Goal: Task Accomplishment & Management: Manage account settings

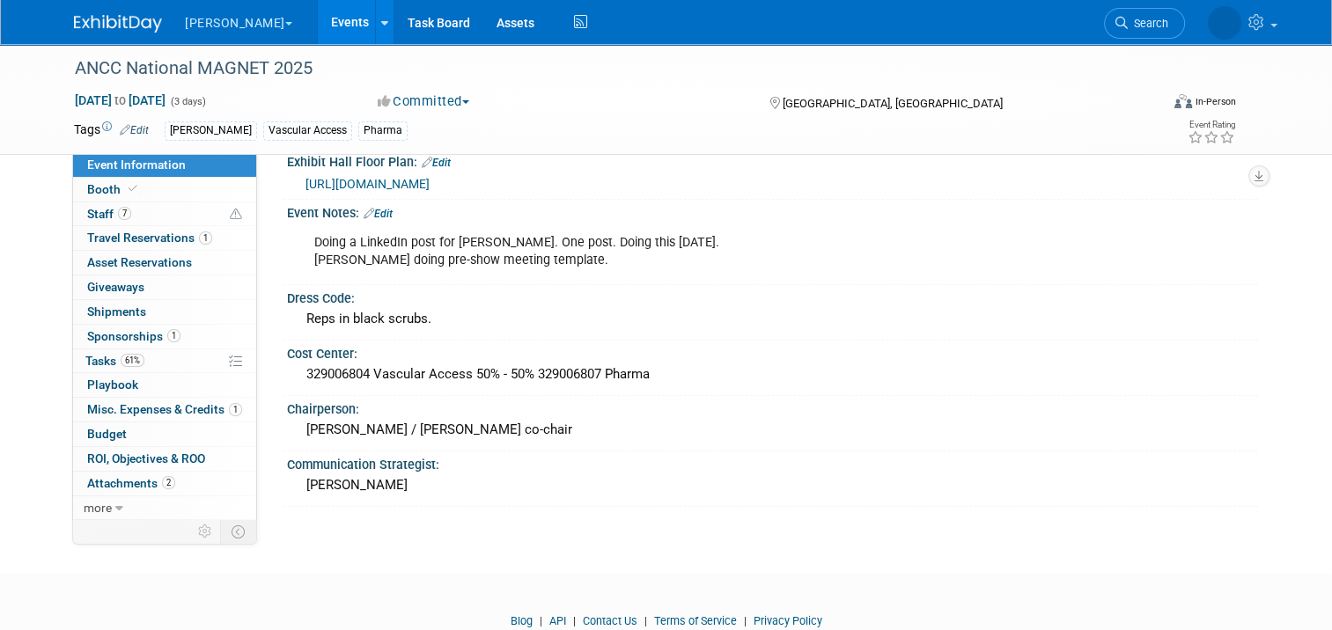
scroll to position [1454, 0]
click at [318, 19] on link "Events" at bounding box center [350, 22] width 64 height 44
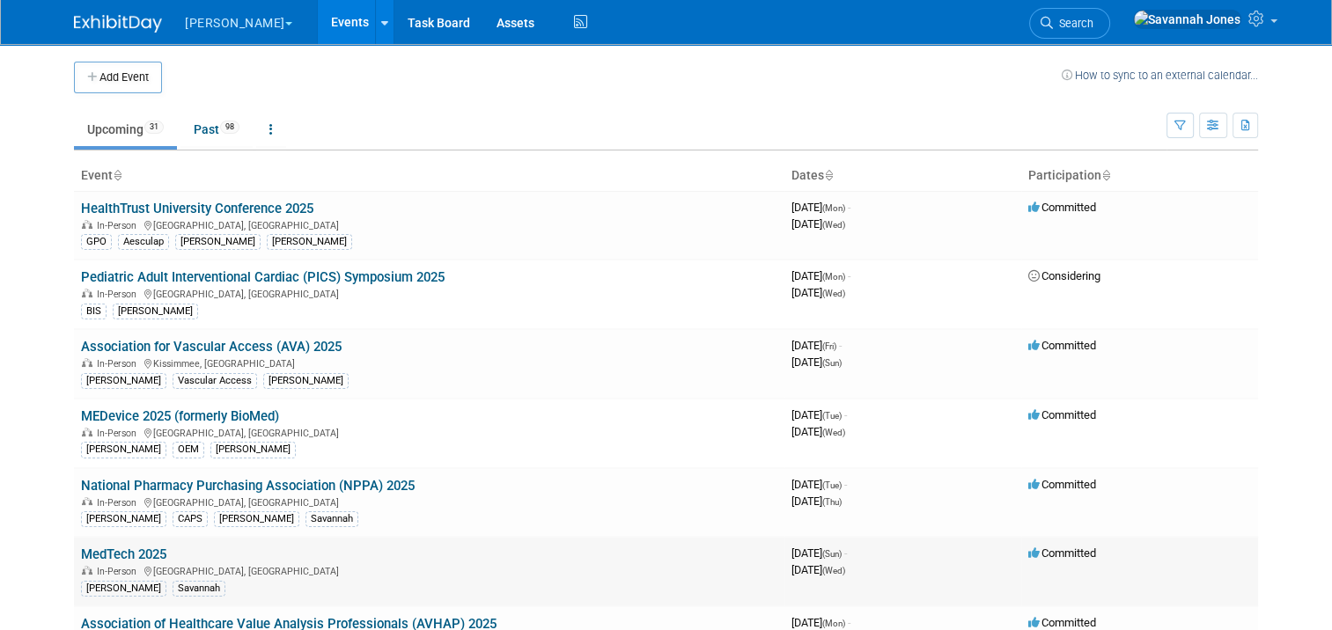
click at [139, 547] on link "MedTech 2025" at bounding box center [123, 555] width 85 height 16
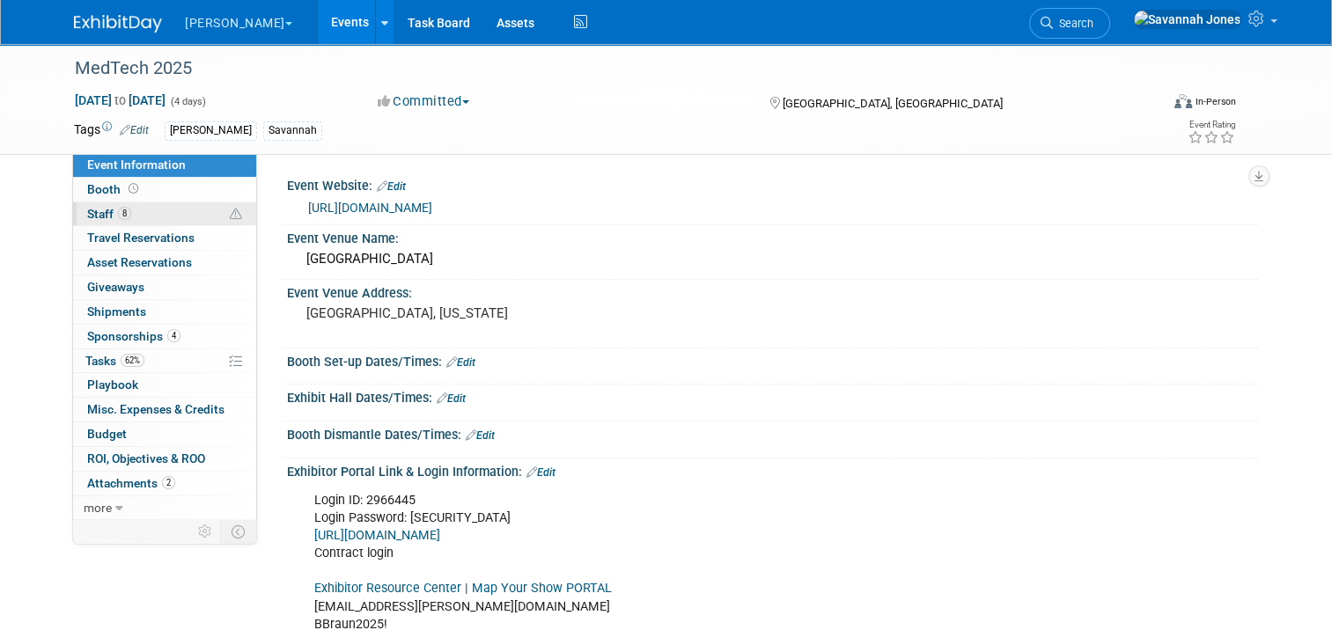
click at [146, 212] on link "8 Staff 8" at bounding box center [164, 214] width 183 height 24
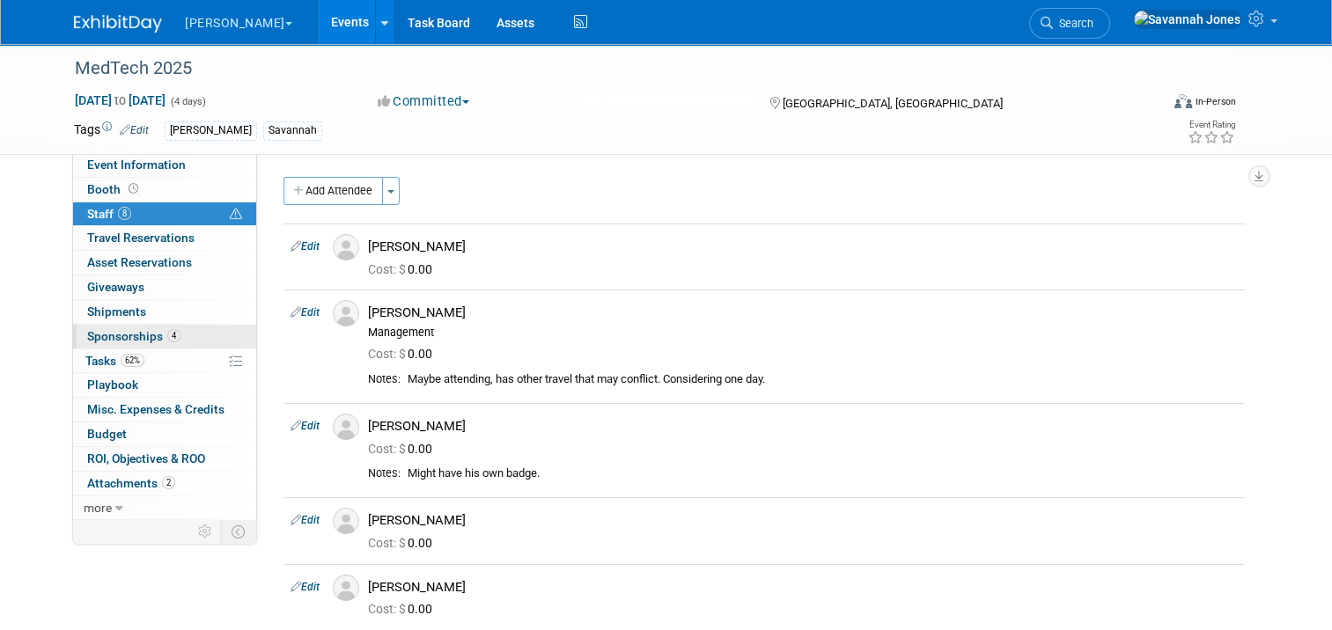
click at [199, 335] on link "4 Sponsorships 4" at bounding box center [164, 337] width 183 height 24
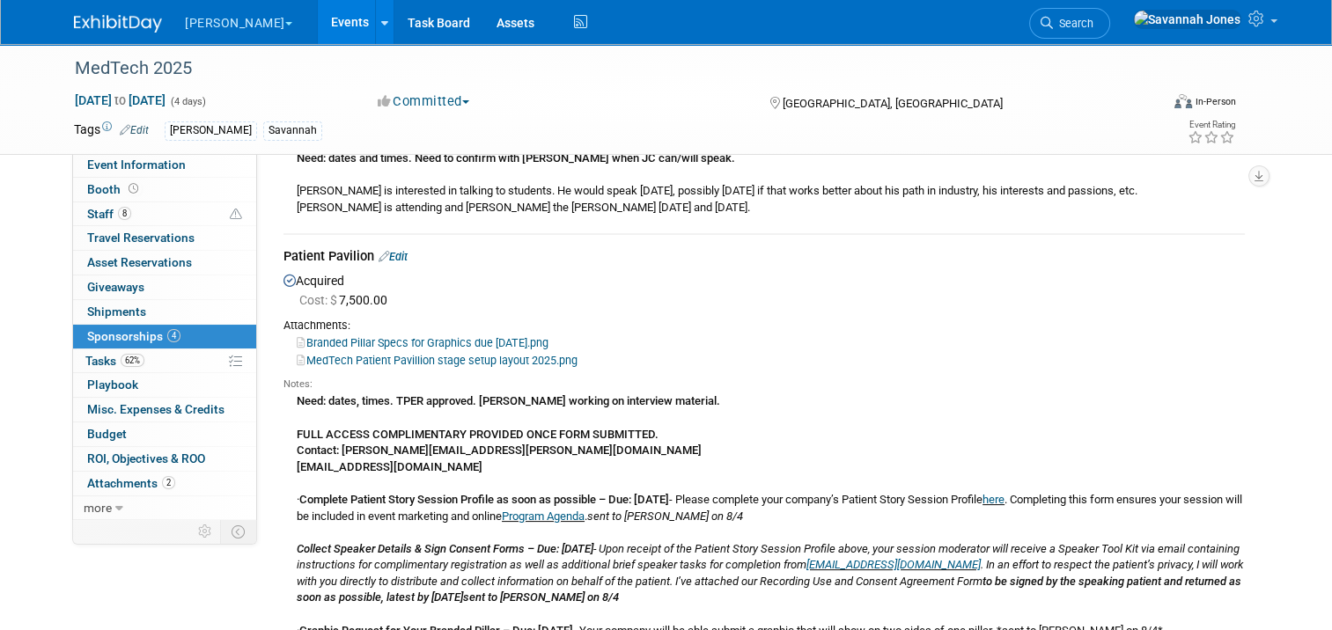
scroll to position [176, 0]
click at [394, 254] on link "Edit" at bounding box center [392, 256] width 29 height 13
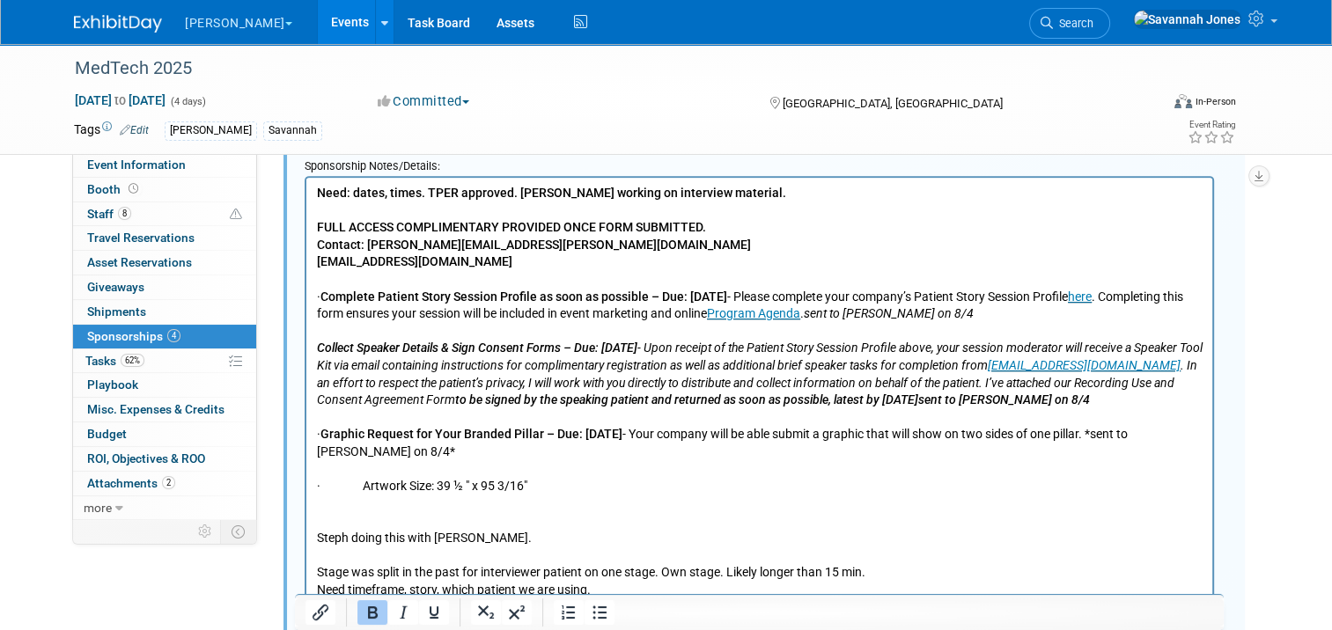
scroll to position [739, 0]
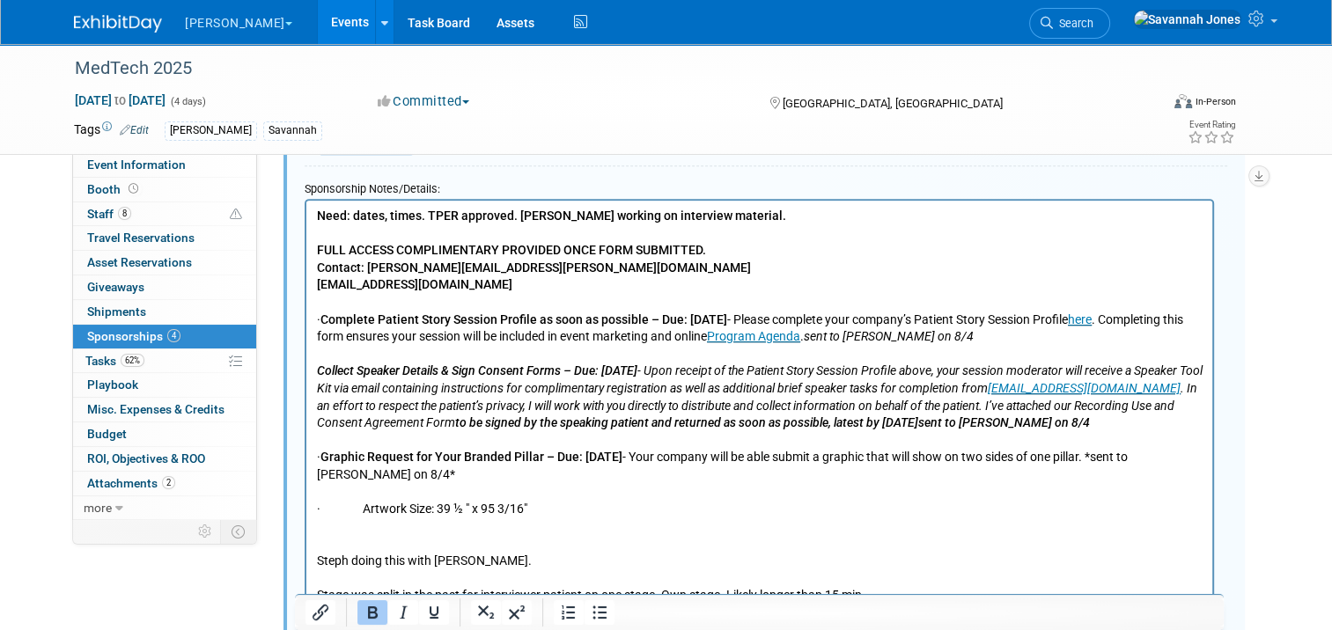
click at [751, 217] on p "Need: dates, times. TPER approved. Steph working on interview material. FULL AC…" at bounding box center [760, 441] width 886 height 466
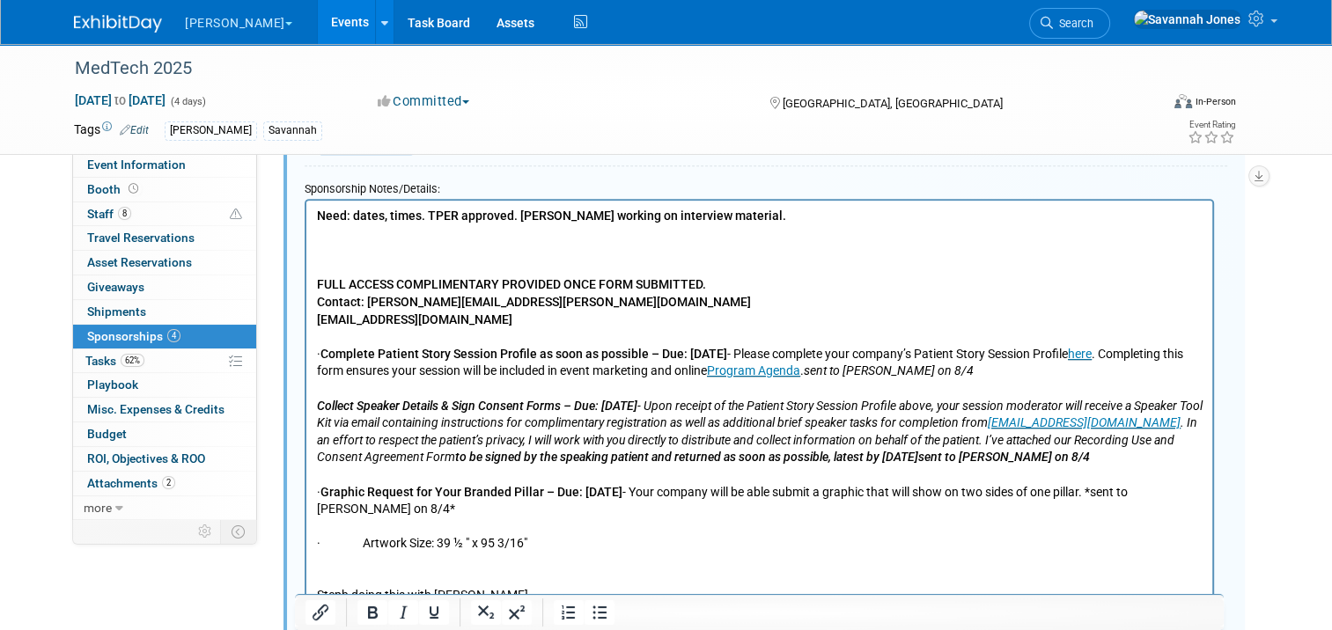
paste body "Rich Text Area. Press ALT-0 for help."
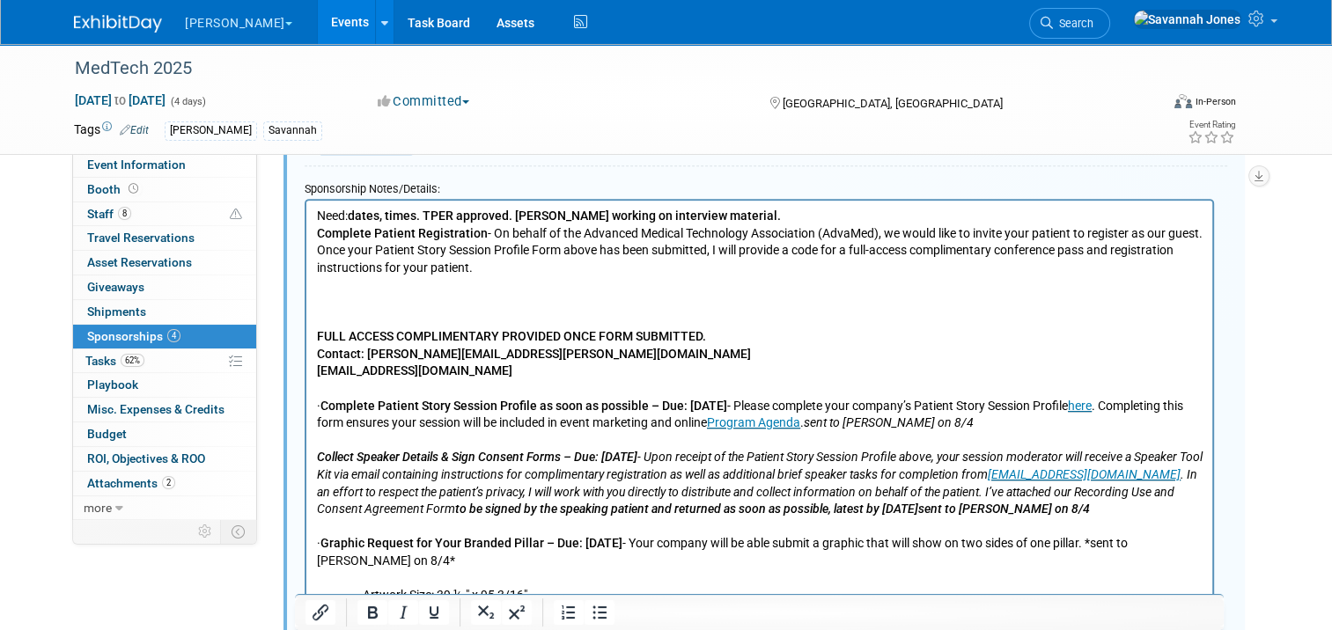
click at [599, 298] on p "FULL ACCESS COMPLIMENTARY PROVIDED ONCE FORM SUBMITTED. Contact: natalie.norris…" at bounding box center [760, 527] width 886 height 466
click at [751, 217] on p "Need: dates, times. TPER approved. Steph working on interview material." at bounding box center [760, 217] width 886 height 18
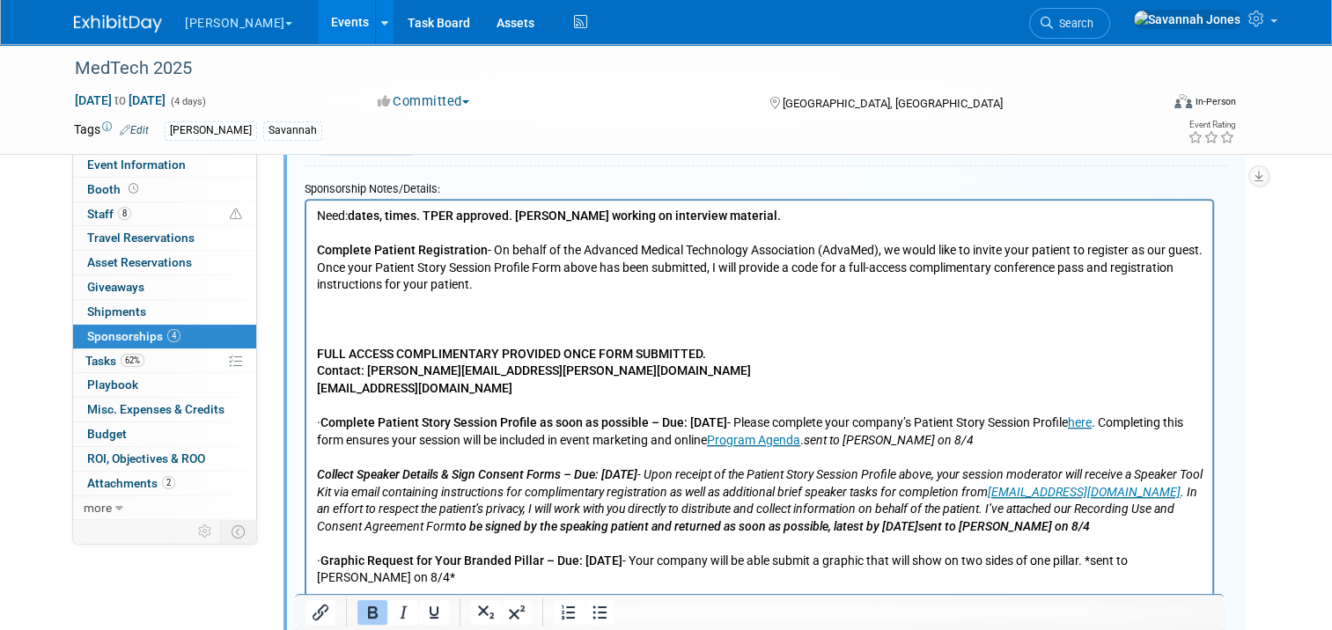
click at [550, 306] on p "Rich Text Area. Press ALT-0 for help." at bounding box center [760, 303] width 886 height 18
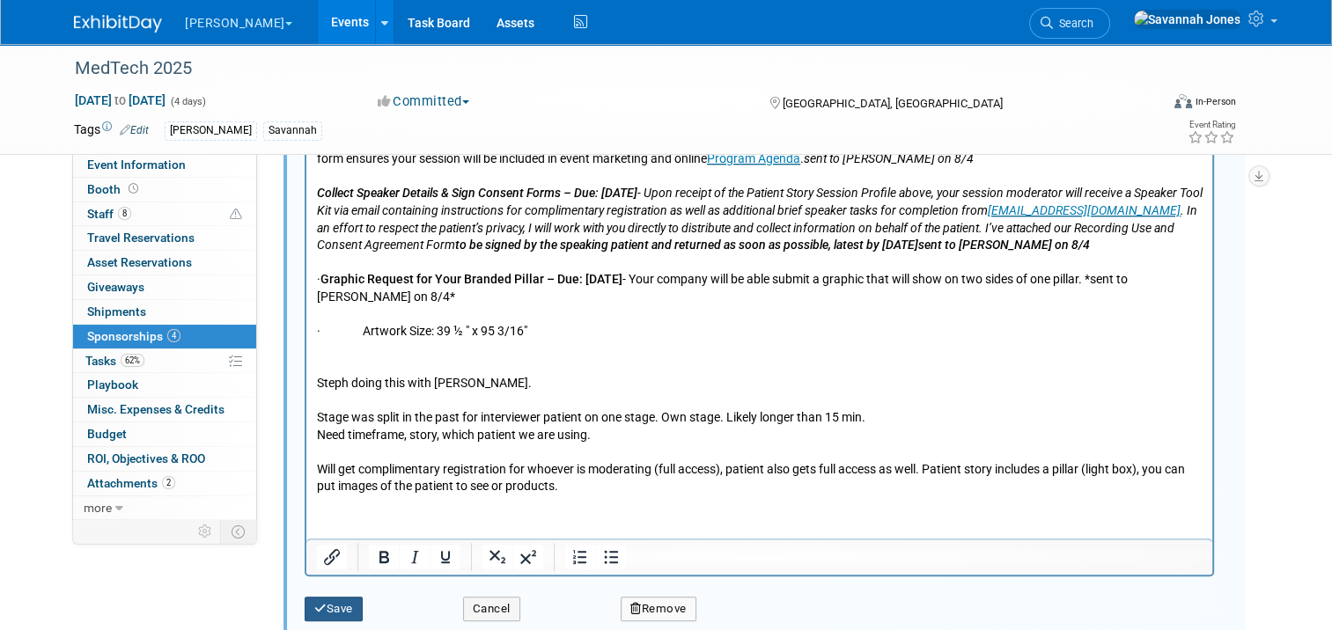
click at [320, 599] on button "Save" at bounding box center [334, 609] width 58 height 25
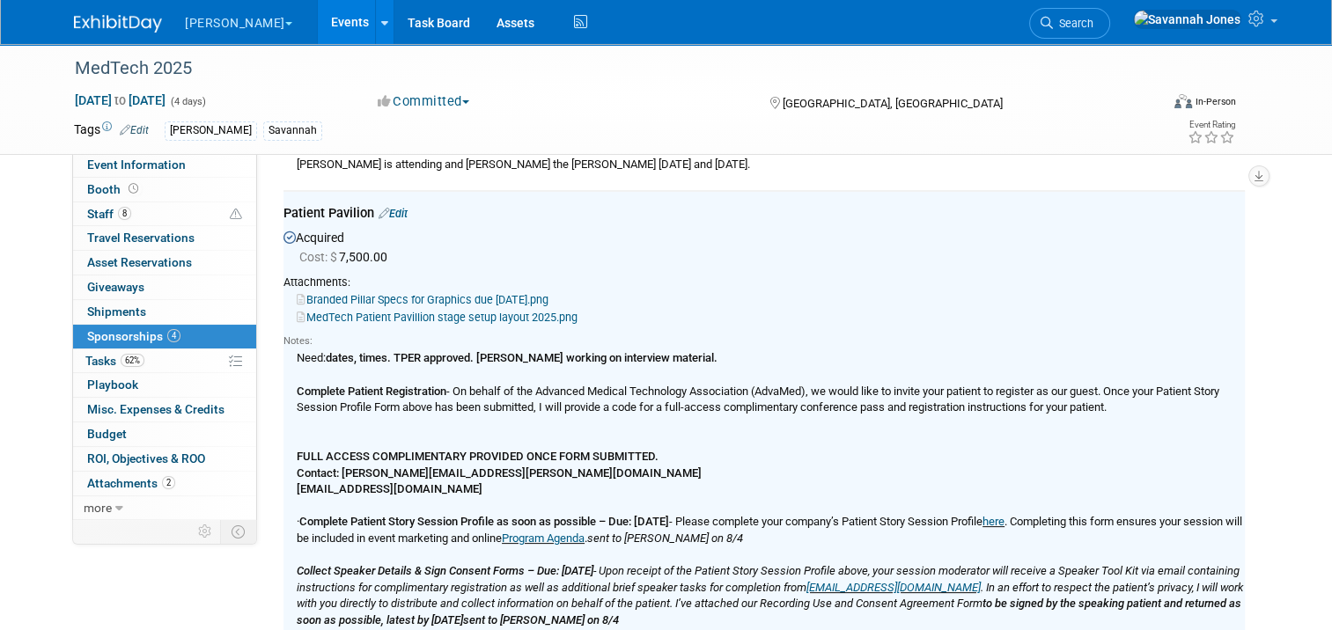
scroll to position [210, 0]
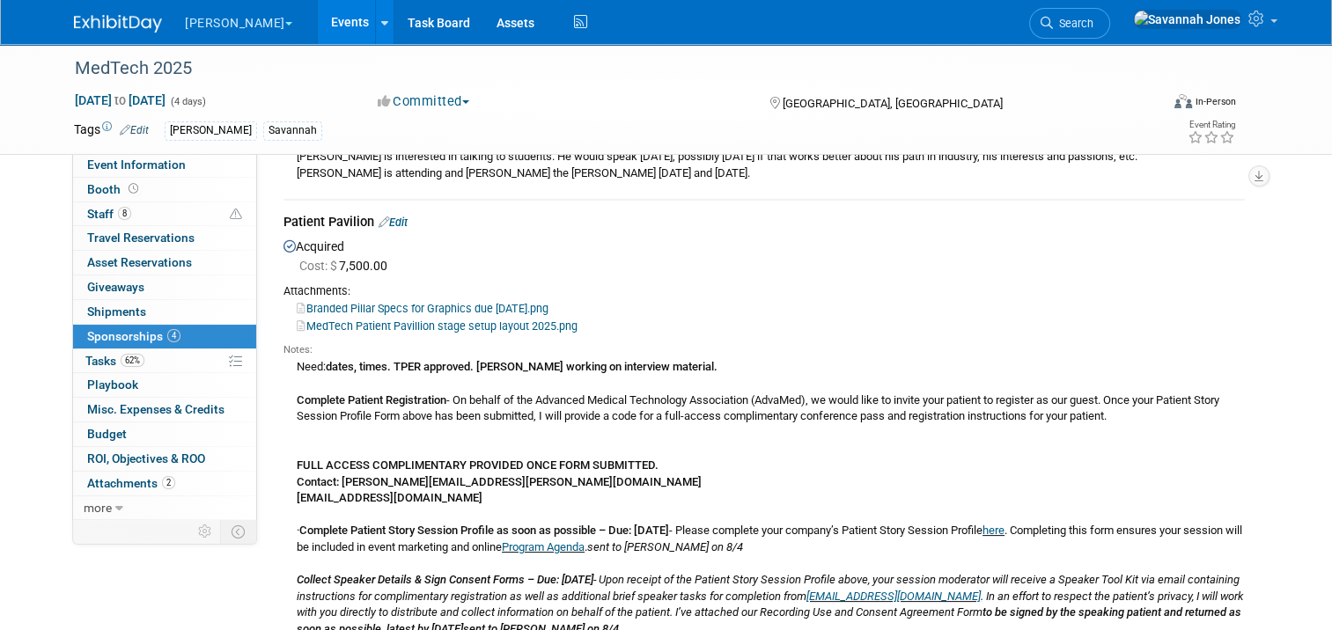
click at [318, 23] on link "Events" at bounding box center [350, 22] width 64 height 44
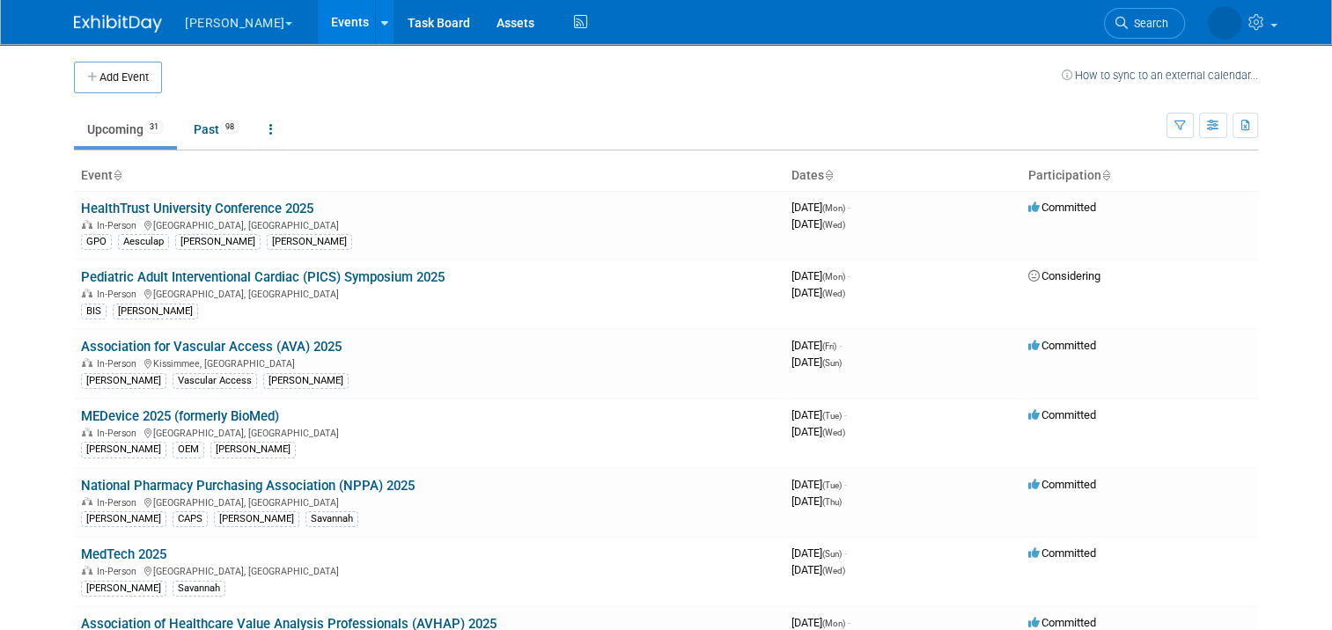
scroll to position [1246, 0]
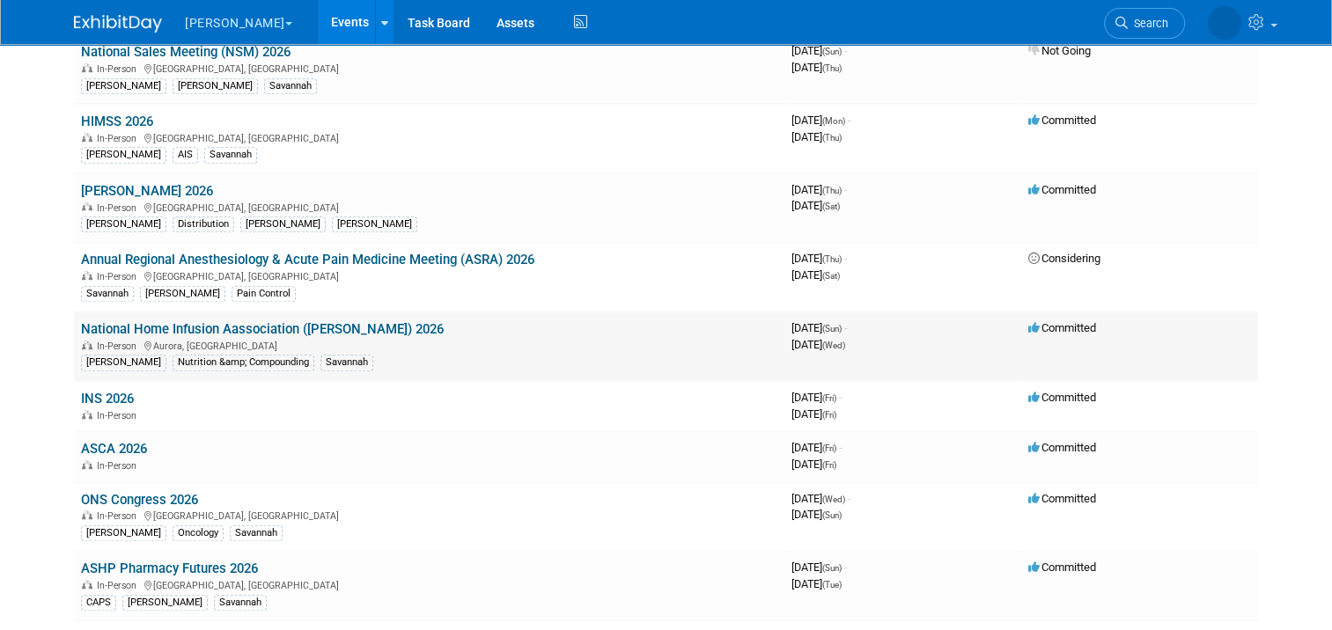
click at [344, 321] on link "National Home Infusion Aassociation ([PERSON_NAME]) 2026" at bounding box center [262, 329] width 363 height 16
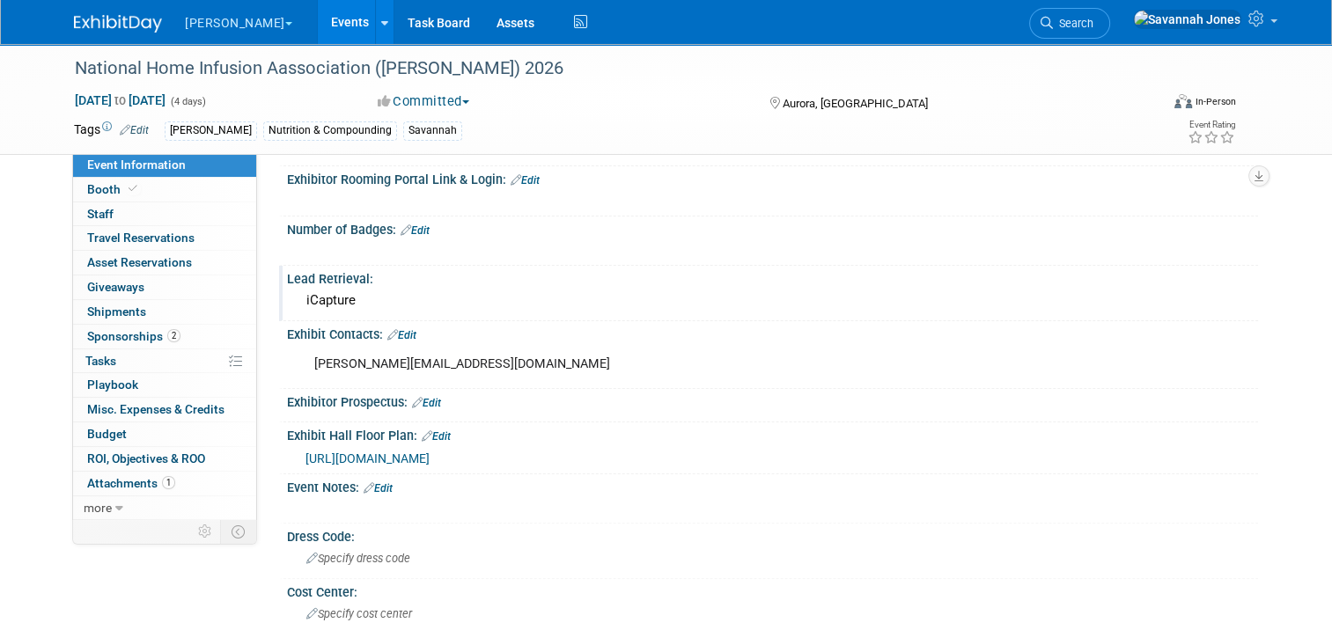
scroll to position [352, 0]
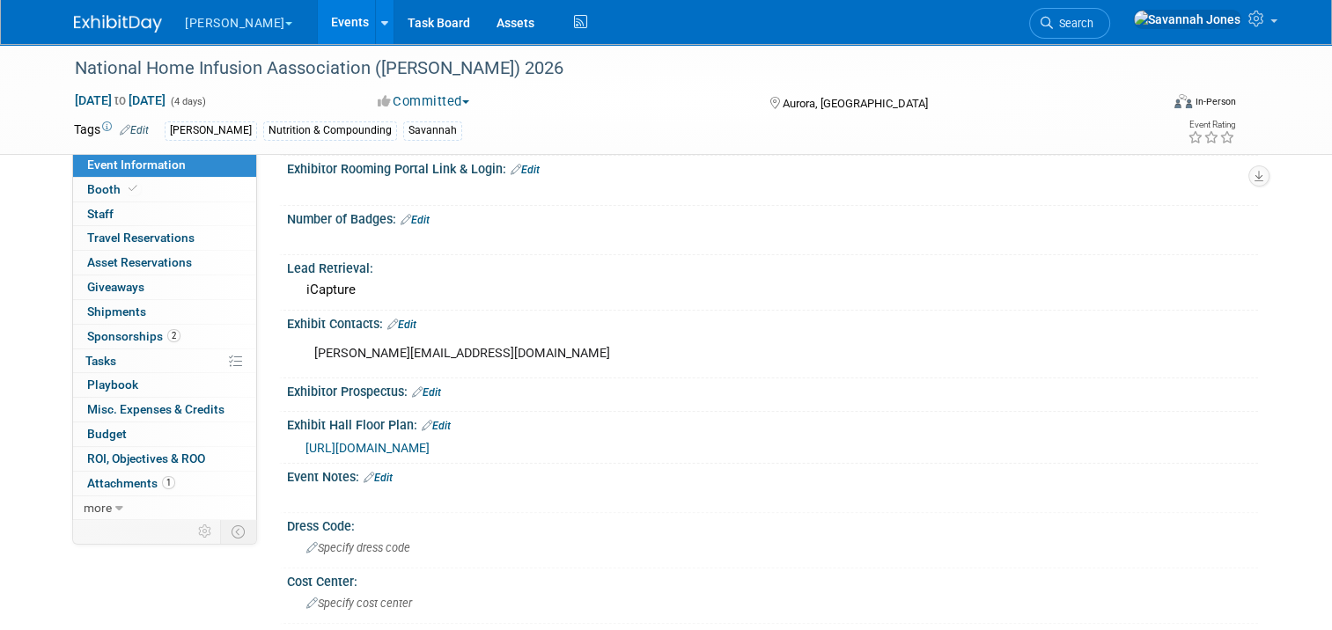
click at [384, 472] on link "Edit" at bounding box center [378, 478] width 29 height 12
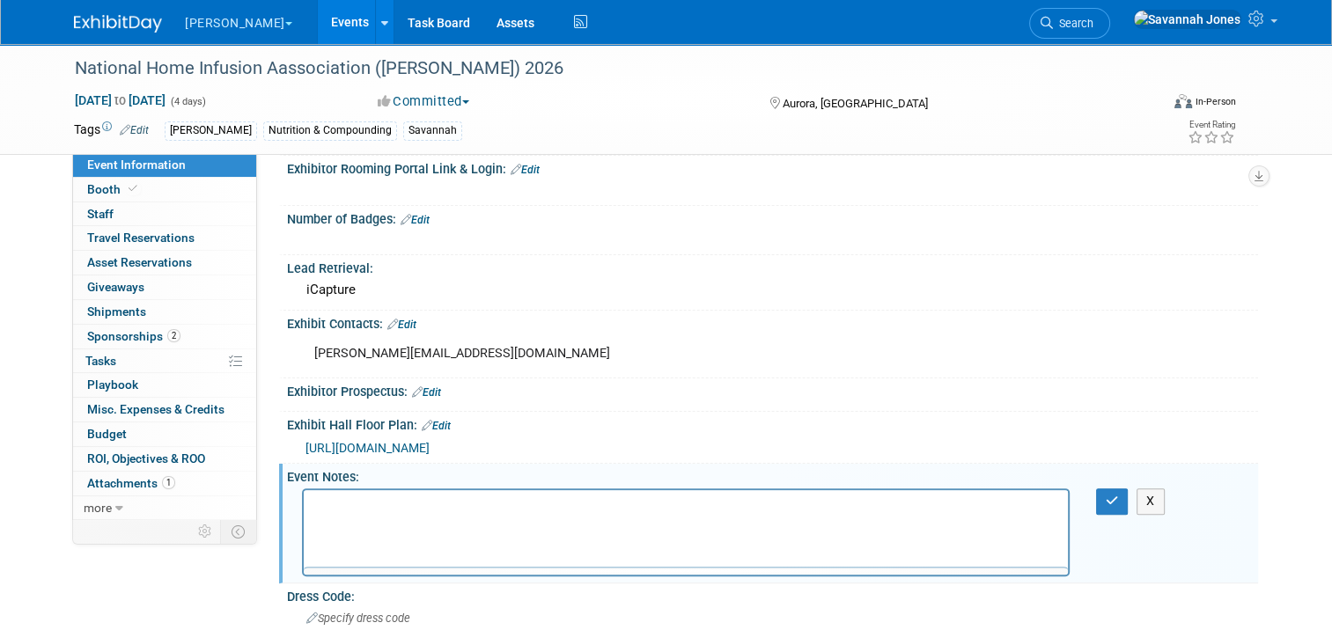
scroll to position [0, 0]
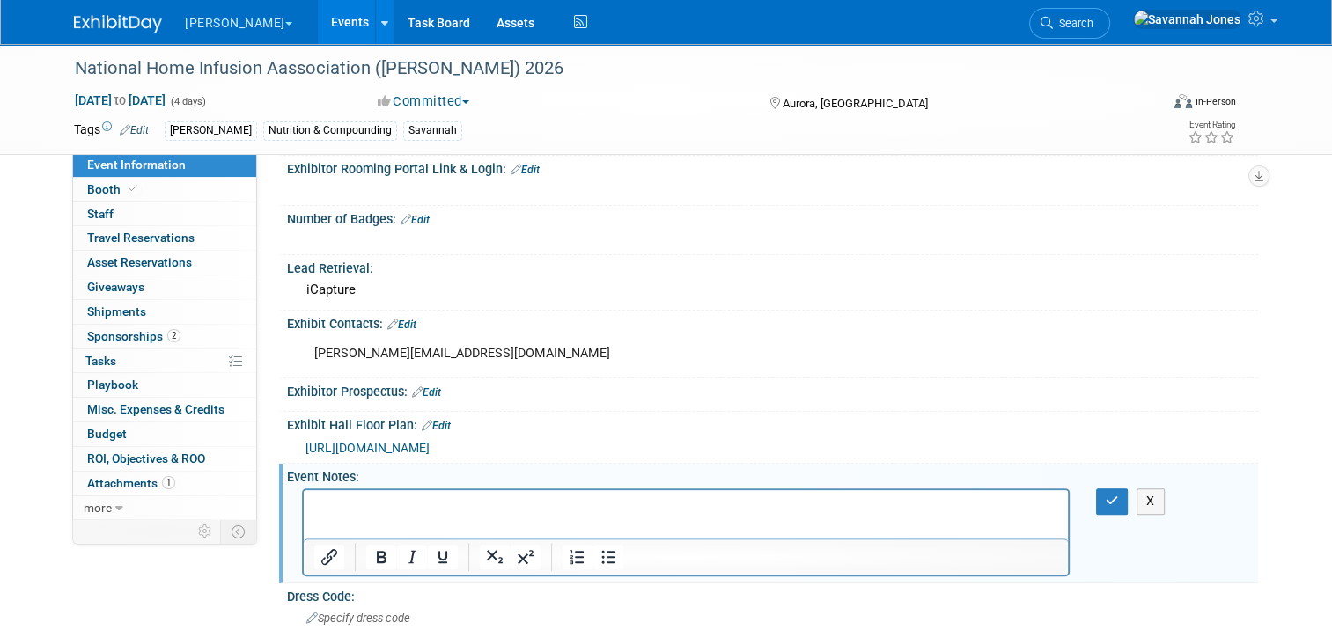
click at [371, 499] on p "Rich Text Area. Press ALT-0 for help." at bounding box center [686, 506] width 744 height 18
click at [379, 510] on p "Rich Text Area. Press ALT-0 for help." at bounding box center [686, 506] width 744 height 18
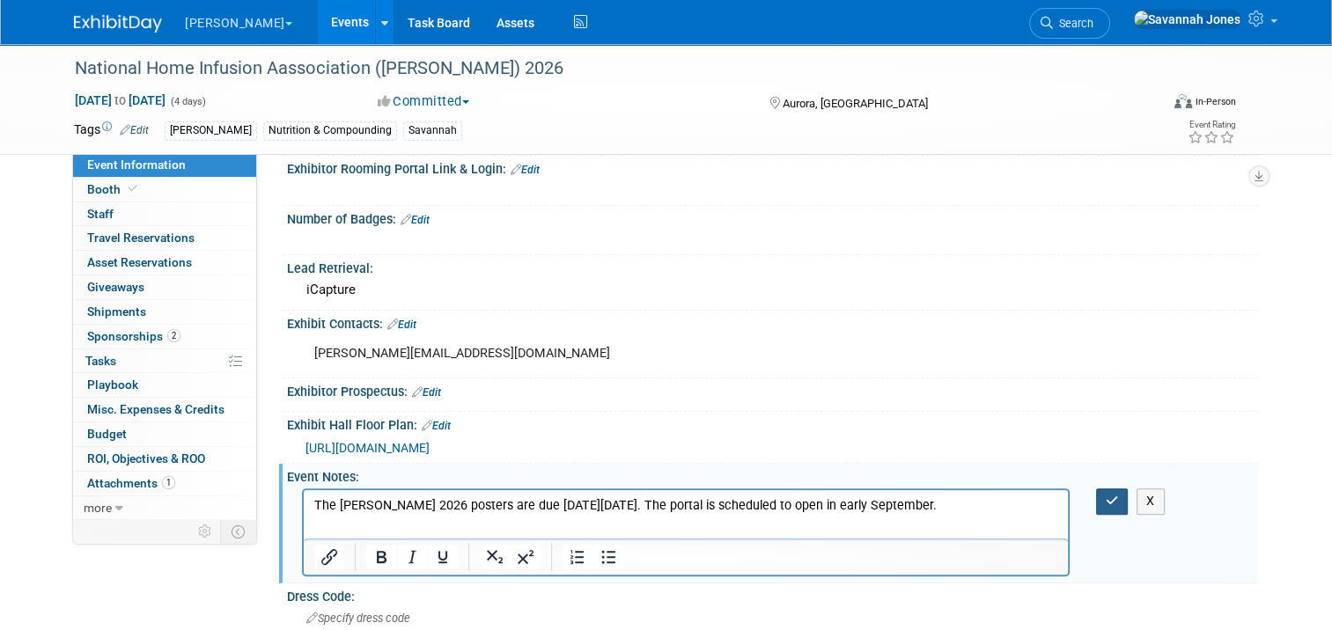
click at [1119, 495] on icon "button" at bounding box center [1112, 501] width 13 height 12
